Goal: Information Seeking & Learning: Learn about a topic

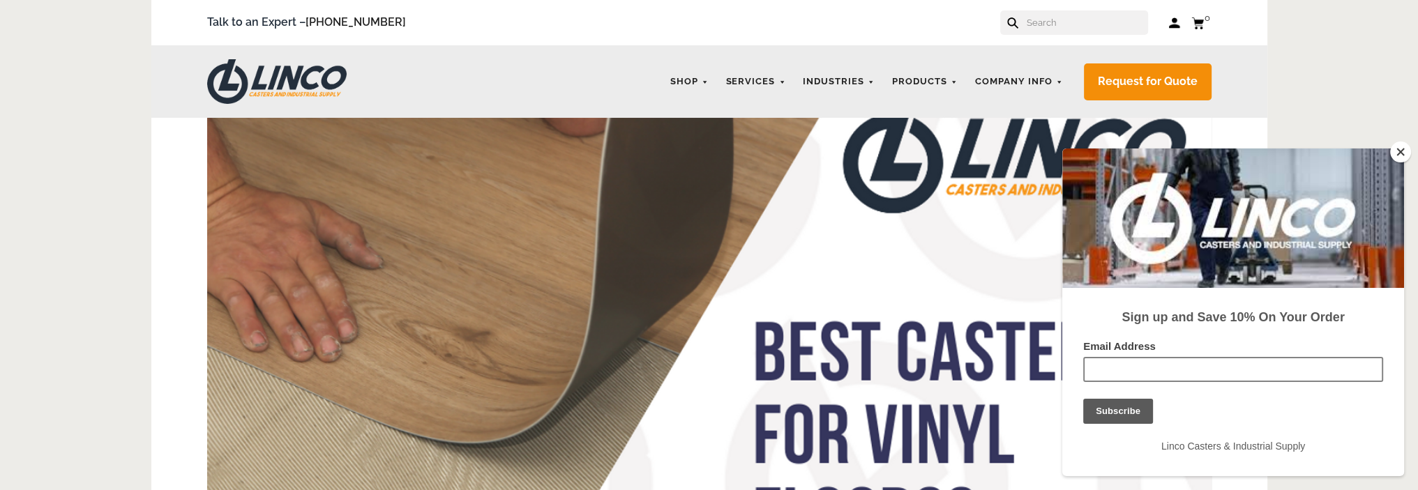
scroll to position [139, 0]
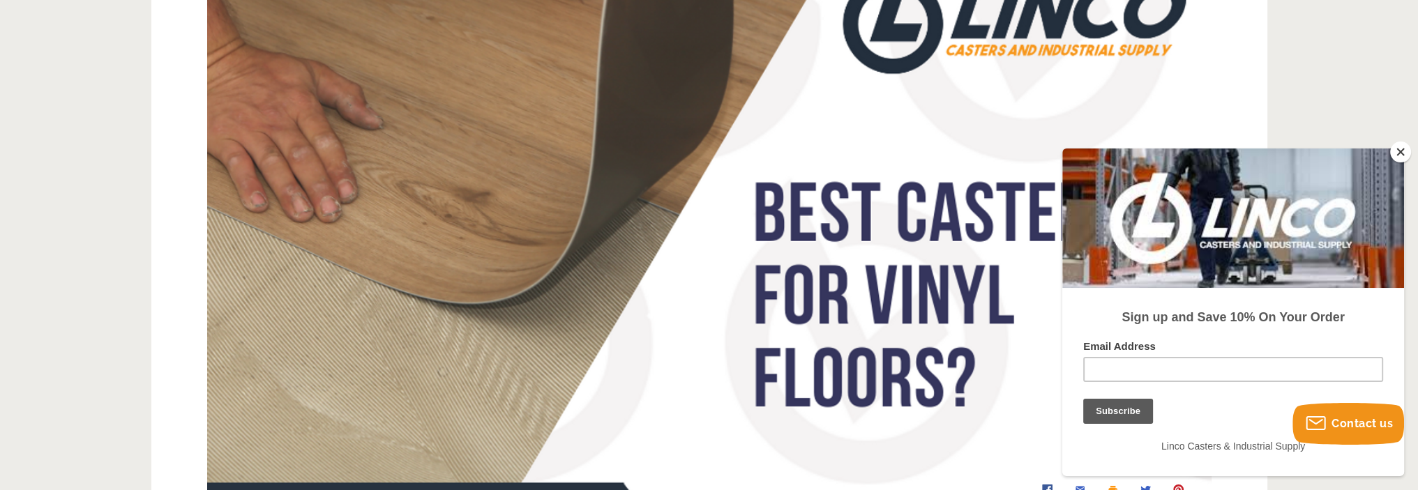
click at [1404, 151] on button "Close" at bounding box center [1400, 152] width 21 height 21
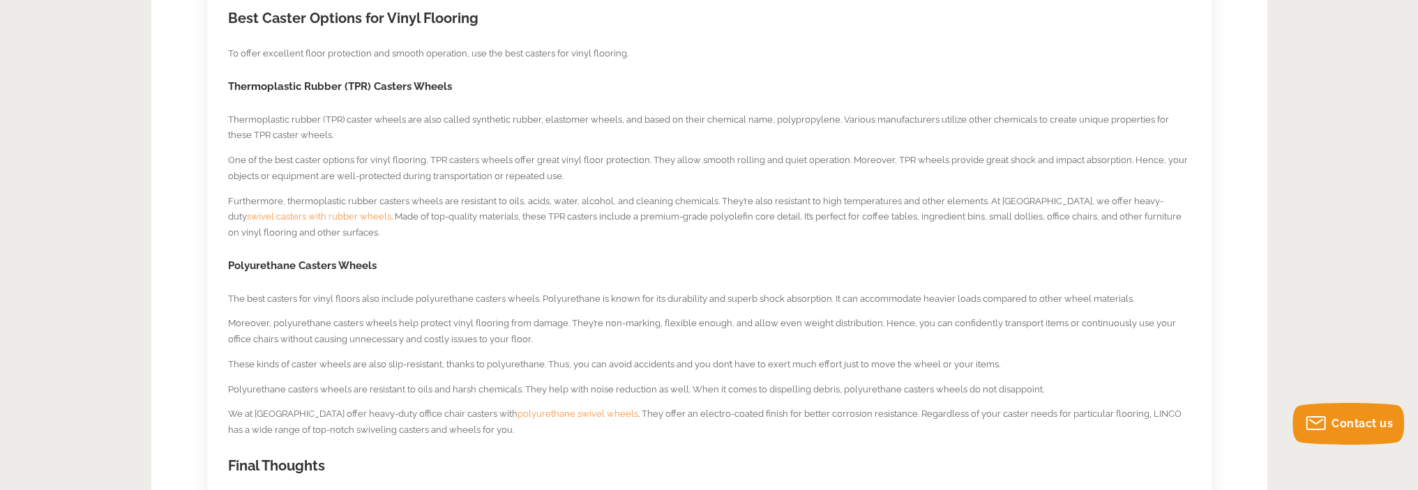
scroll to position [837, 0]
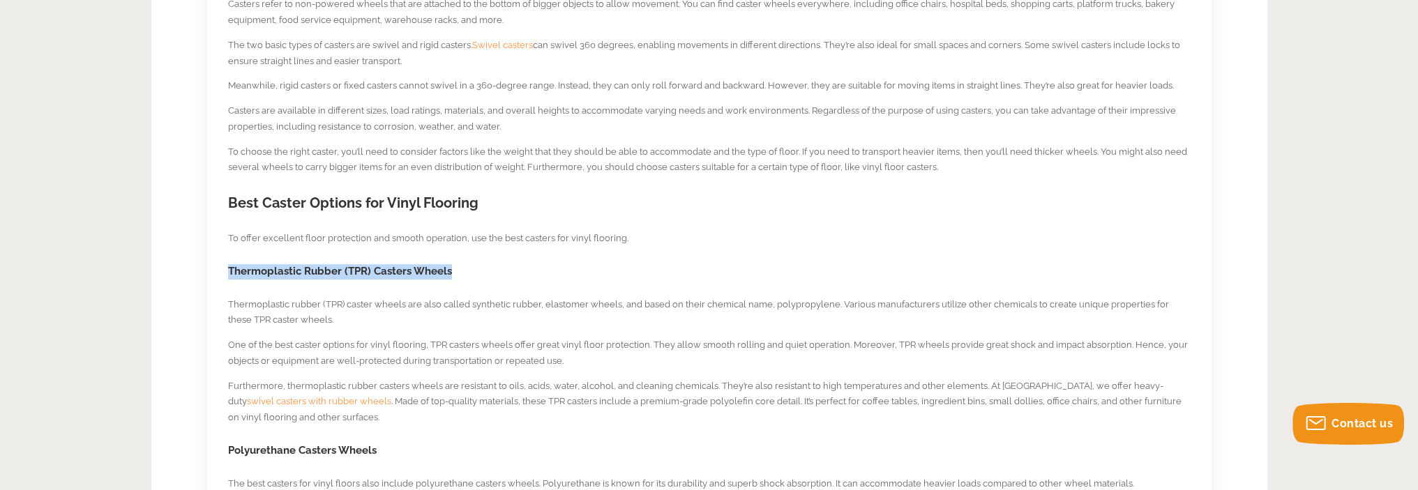
drag, startPoint x: 229, startPoint y: 270, endPoint x: 451, endPoint y: 270, distance: 221.7
click at [451, 270] on h3 "Thermoplastic Rubber (TPR) Casters Wheels" at bounding box center [709, 271] width 962 height 15
copy h3 "Thermoplastic Rubber (TPR) Casters Wheels"
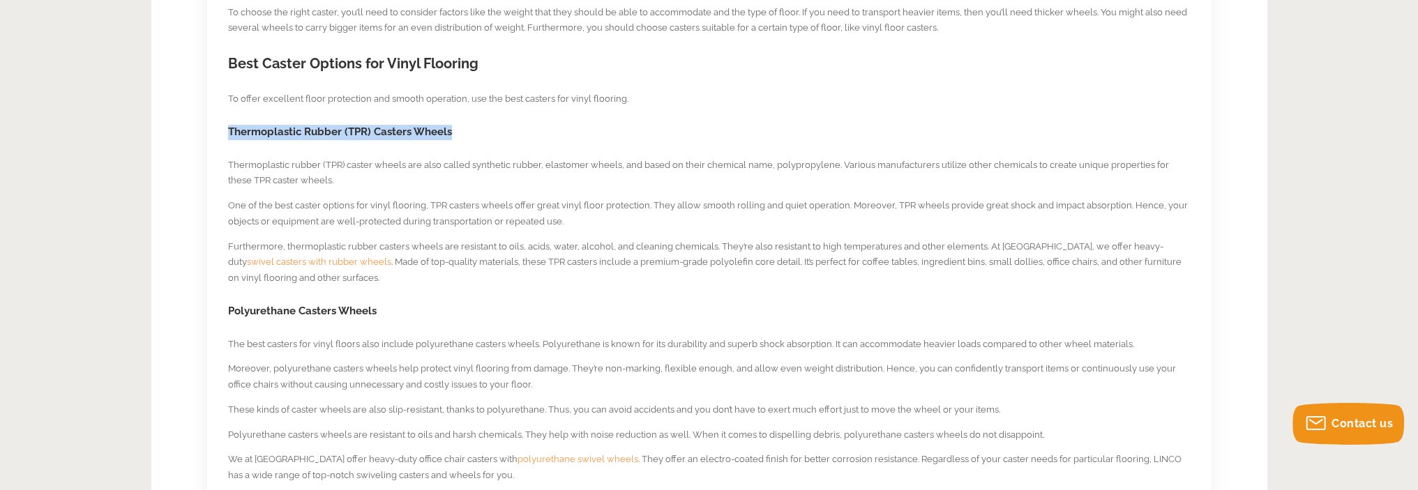
click at [264, 136] on h3 "Thermoplastic Rubber (TPR) Casters Wheels" at bounding box center [709, 132] width 962 height 15
drag, startPoint x: 226, startPoint y: 129, endPoint x: 460, endPoint y: 131, distance: 234.3
click at [460, 131] on div "[DATE] Best Casters for Vinyl Floors Vinyl floors are known to be durable and r…" at bounding box center [709, 157] width 1004 height 927
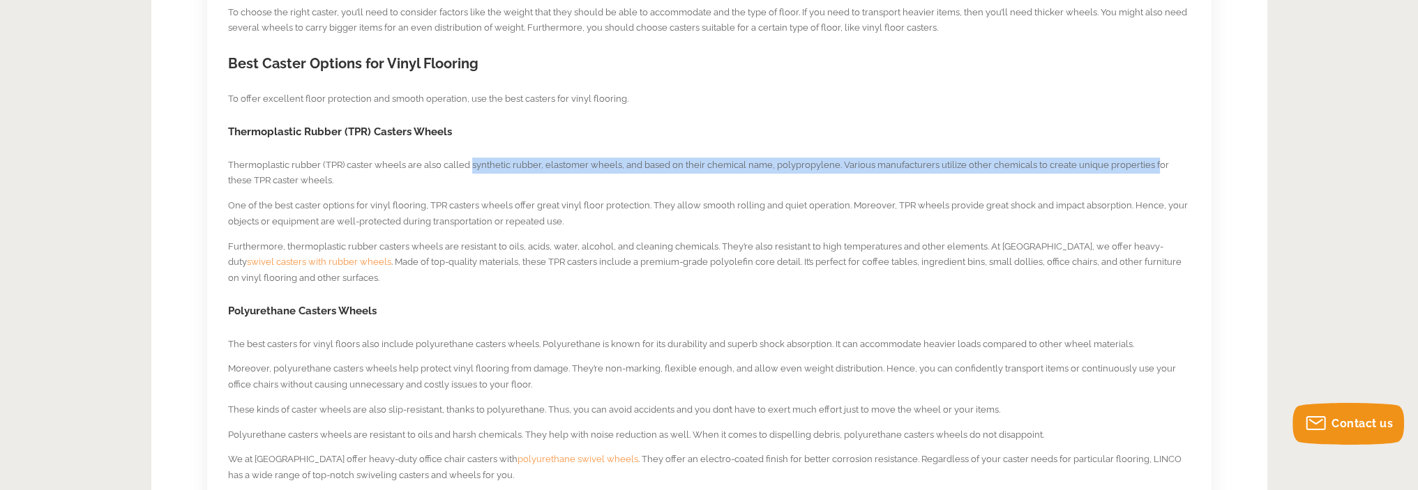
drag, startPoint x: 469, startPoint y: 160, endPoint x: 1146, endPoint y: 168, distance: 676.5
click at [1146, 168] on p "Thermoplastic rubber (TPR) caster wheels are also called synthetic rubber, elas…" at bounding box center [709, 174] width 962 height 32
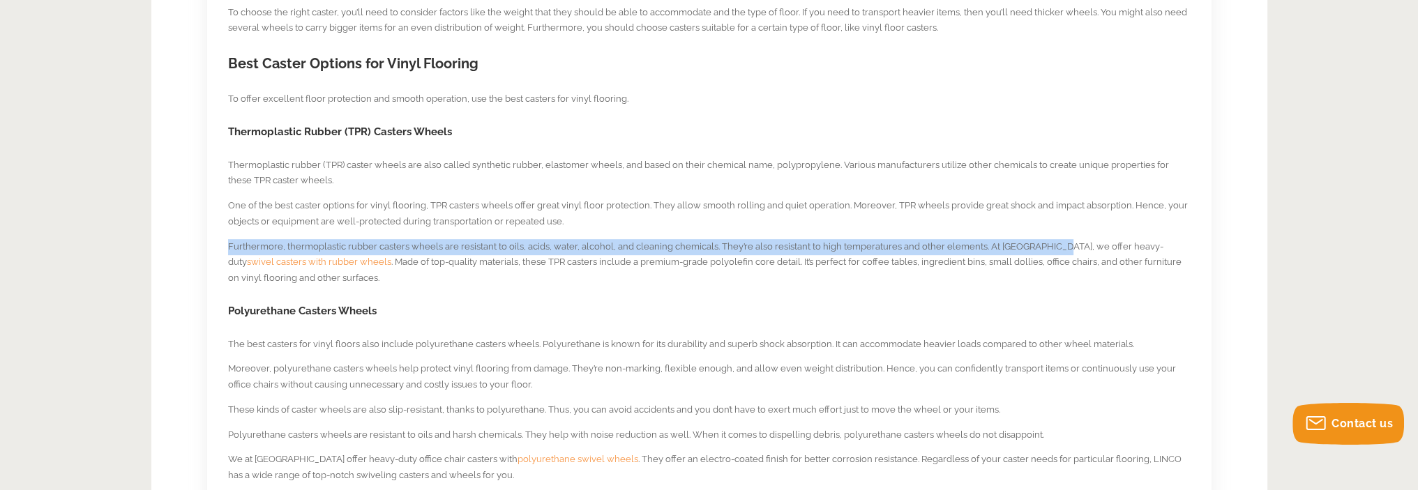
click at [1043, 252] on section "[DATE] Best Casters for Vinyl Floors Vinyl floors are known to be durable and r…" at bounding box center [709, 144] width 962 height 872
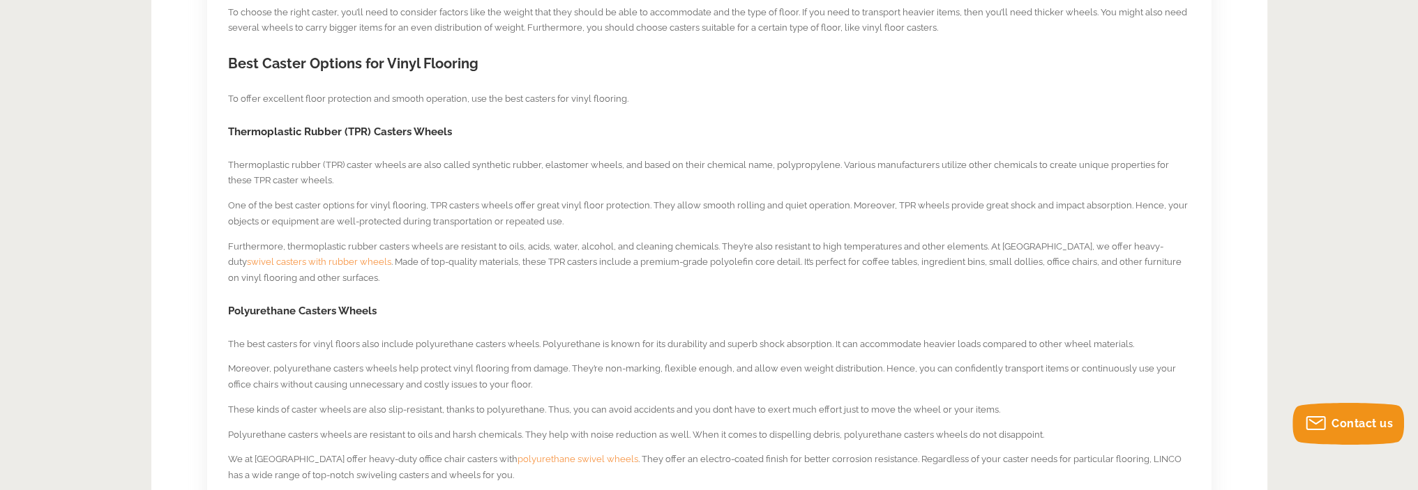
click at [573, 278] on p "Furthermore, thermoplastic rubber casters wheels are resistant to oils, acids, …" at bounding box center [709, 262] width 962 height 47
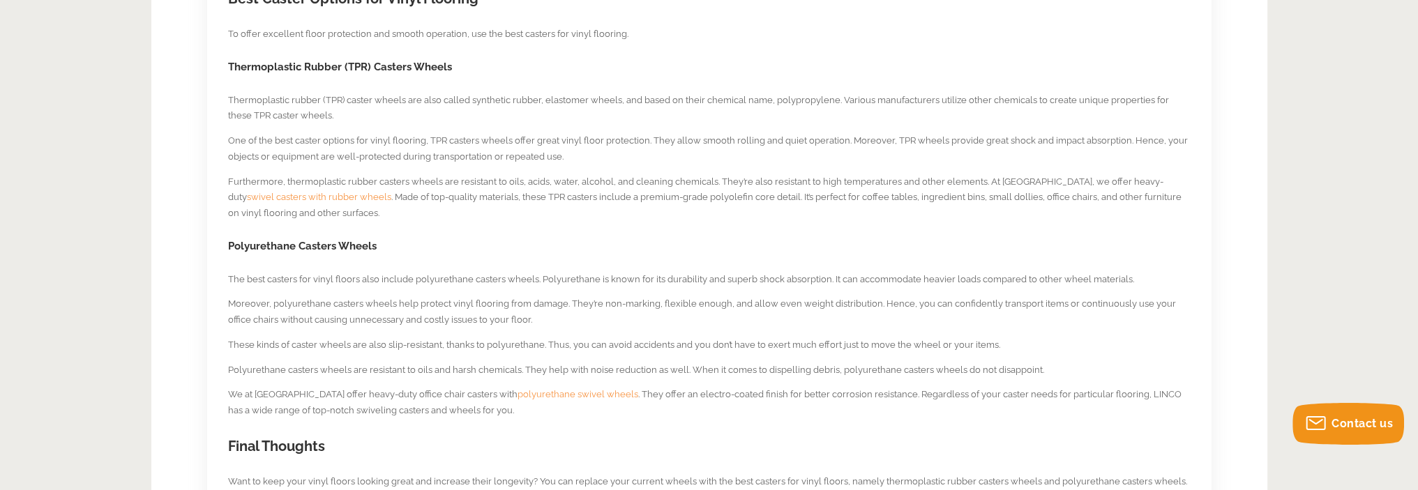
scroll to position [1116, 0]
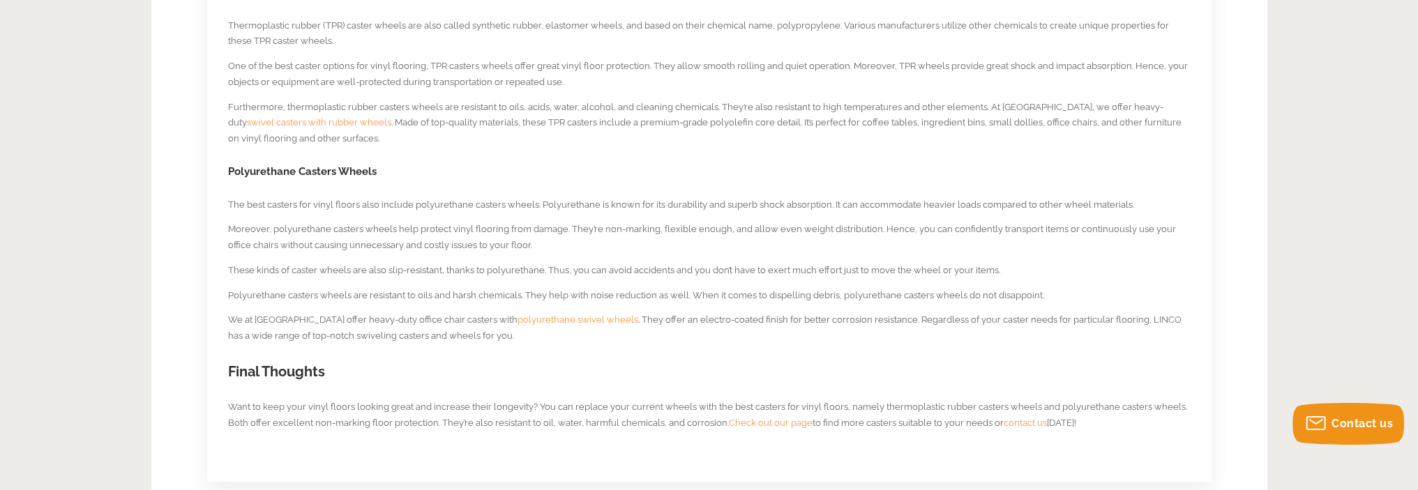
click at [238, 206] on p "The best casters for vinyl floors also include polyurethane casters wheels. Pol…" at bounding box center [709, 205] width 962 height 16
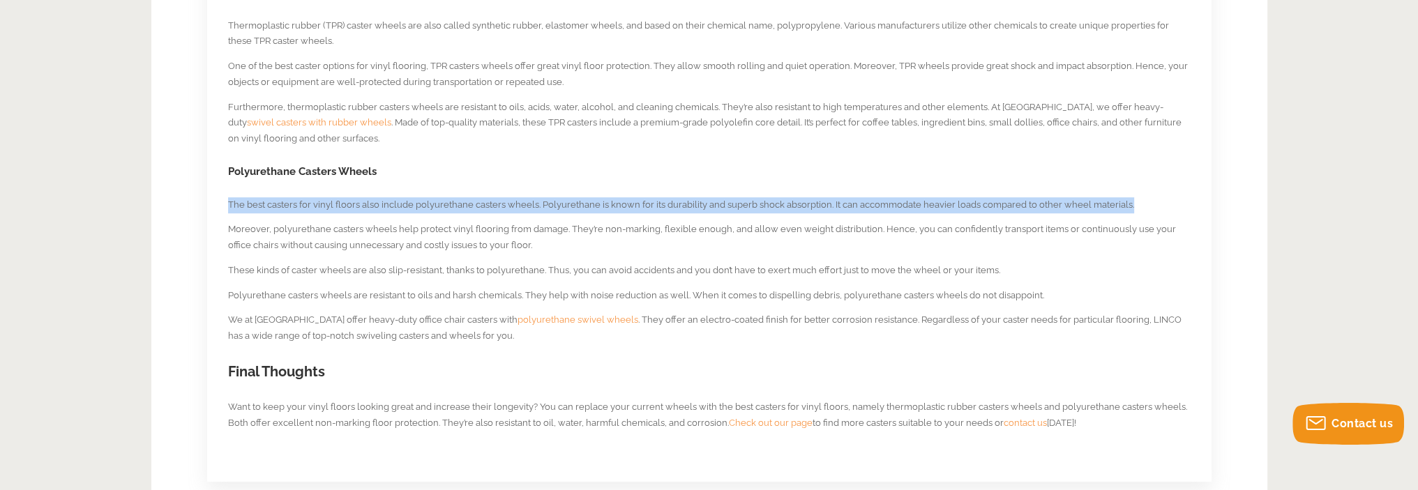
drag, startPoint x: 225, startPoint y: 202, endPoint x: 1132, endPoint y: 197, distance: 906.5
click at [1132, 197] on div "[DATE] Best Casters for Vinyl Floors Vinyl floors are known to be durable and r…" at bounding box center [709, 17] width 1004 height 927
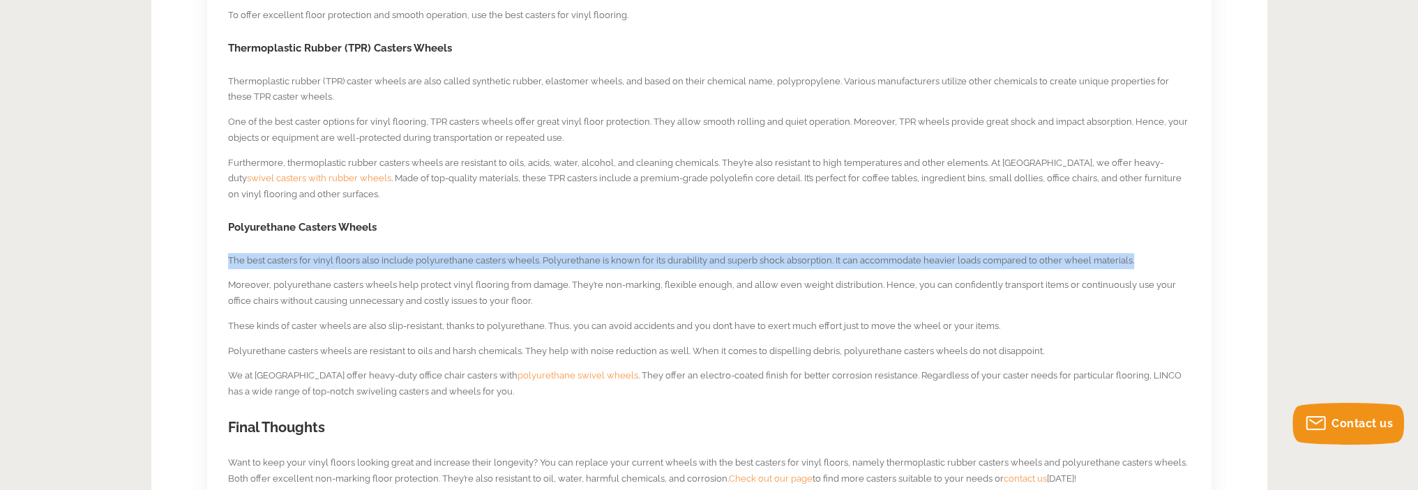
scroll to position [976, 0]
